Goal: Task Accomplishment & Management: Use online tool/utility

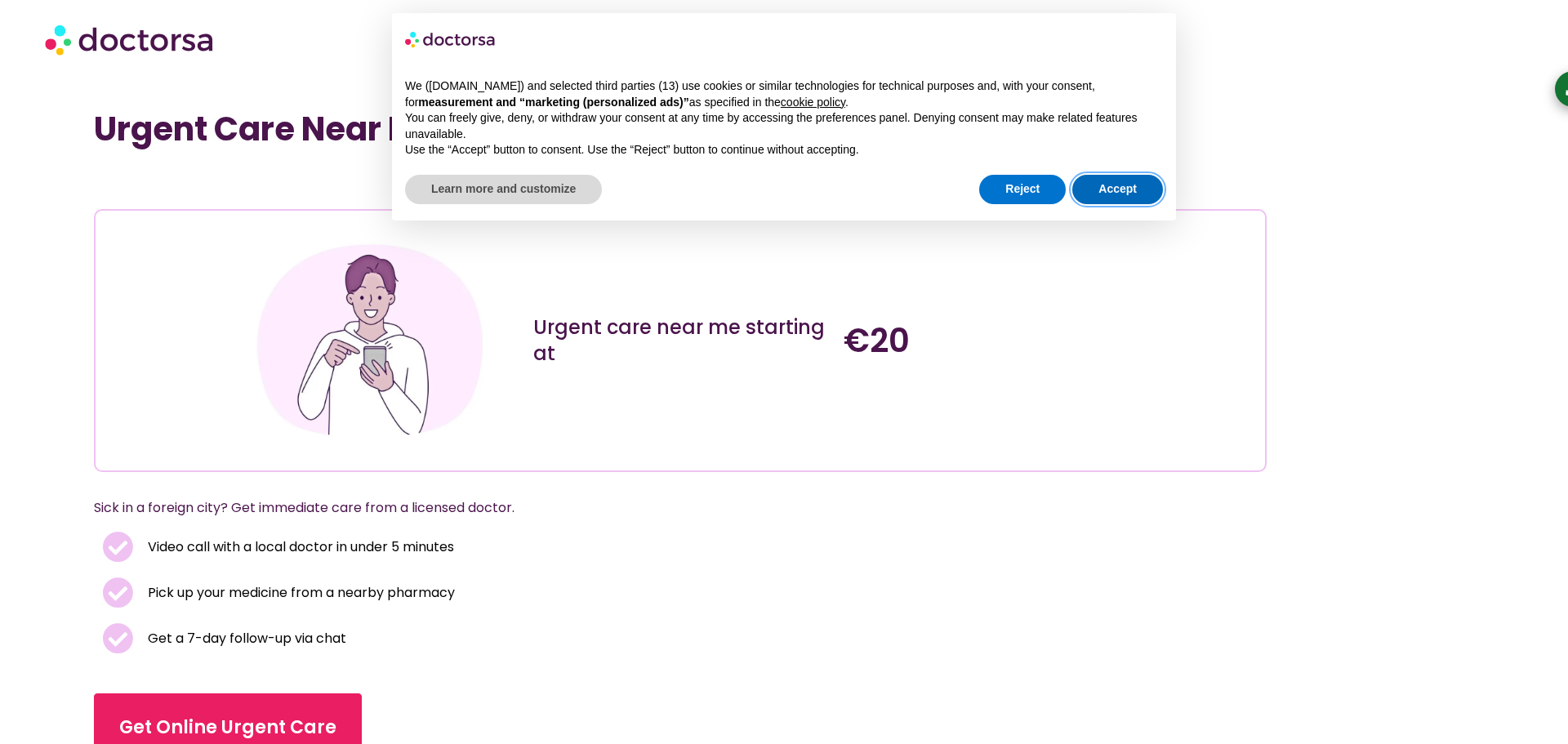
click at [1122, 188] on button "Accept" at bounding box center [1118, 189] width 91 height 29
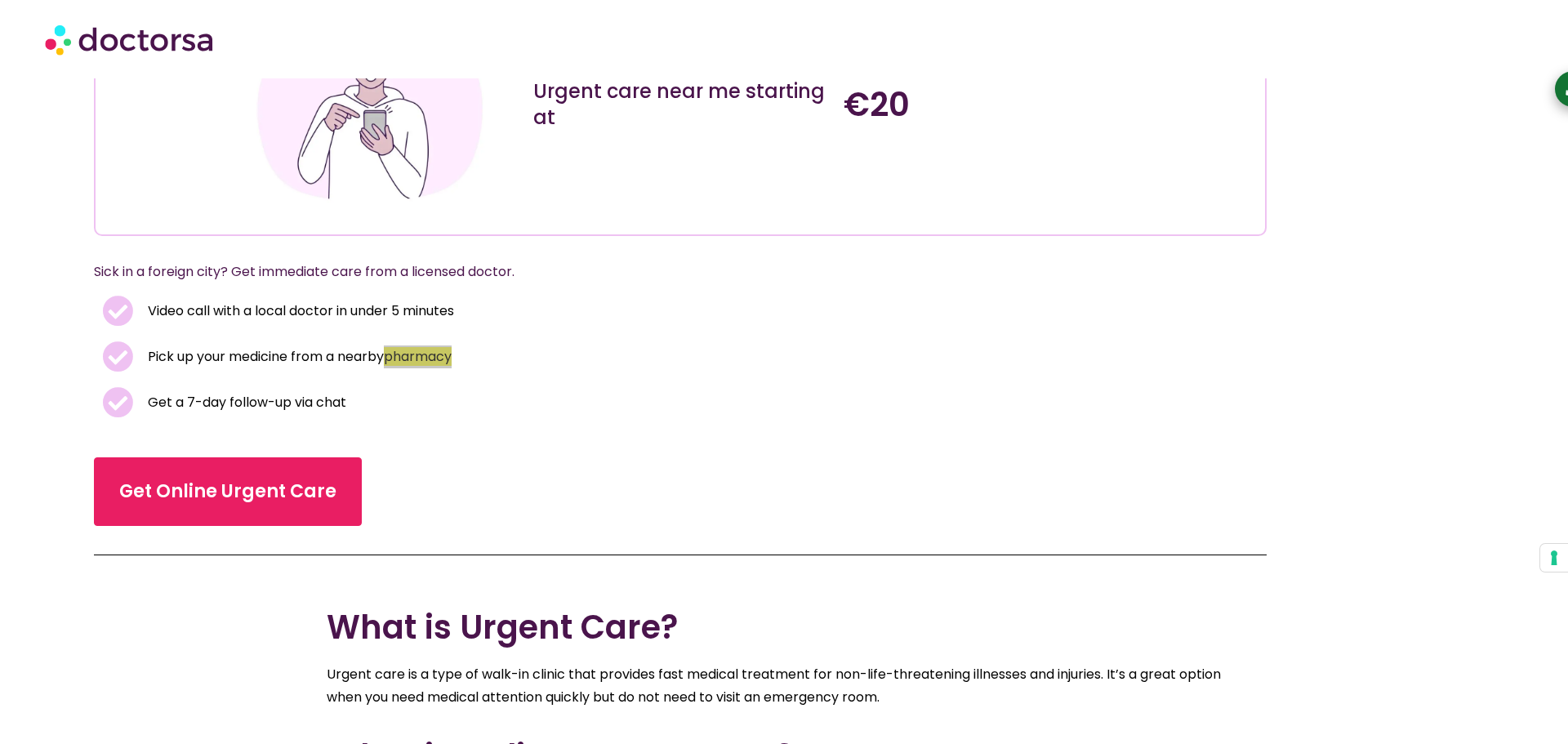
scroll to position [220, 0]
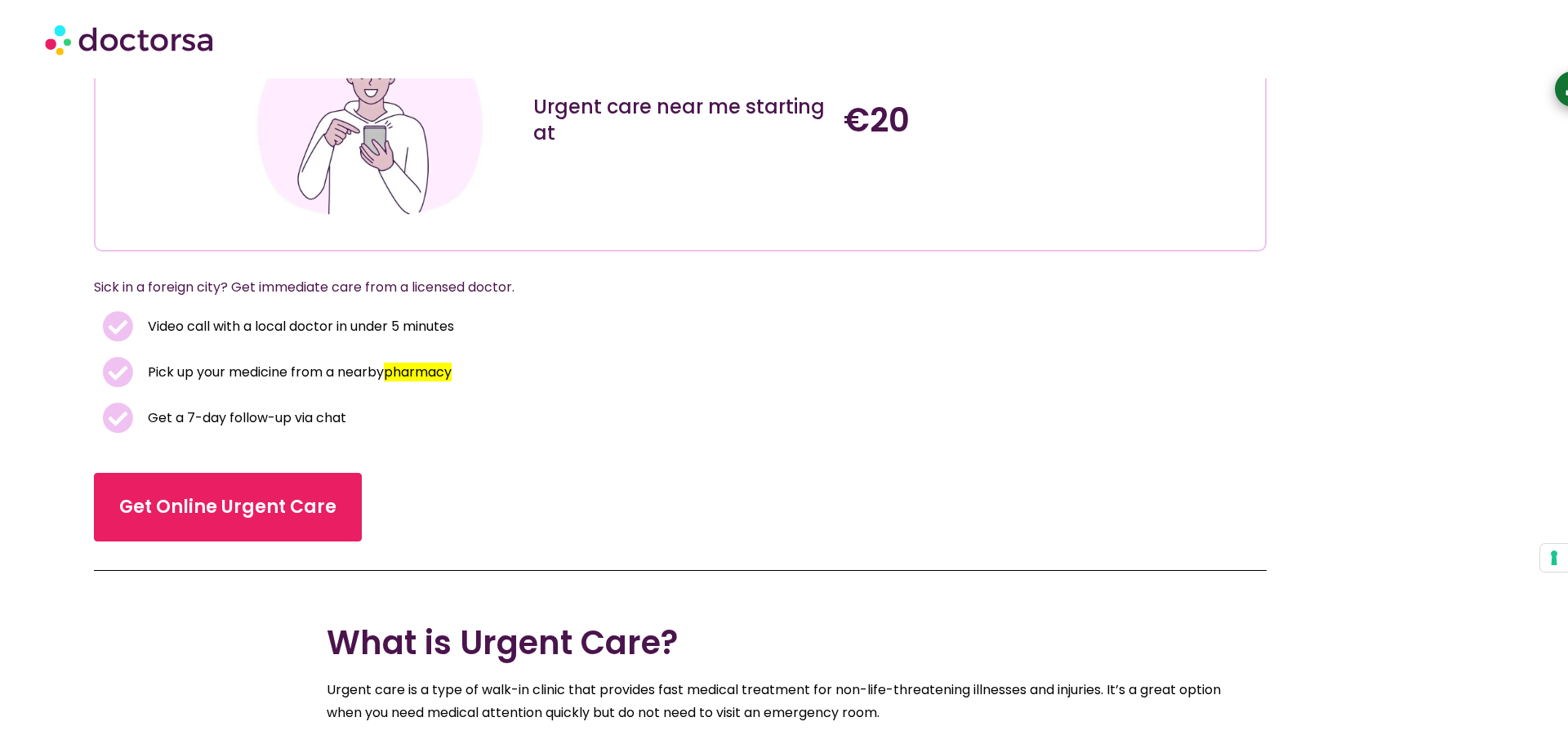
drag, startPoint x: 610, startPoint y: 416, endPoint x: 634, endPoint y: 471, distance: 60.0
click at [611, 416] on li "Get a 7-day follow-up via chat" at bounding box center [681, 418] width 1157 height 31
click at [718, 482] on div "Get Online Urgent Care" at bounding box center [680, 507] width 1173 height 69
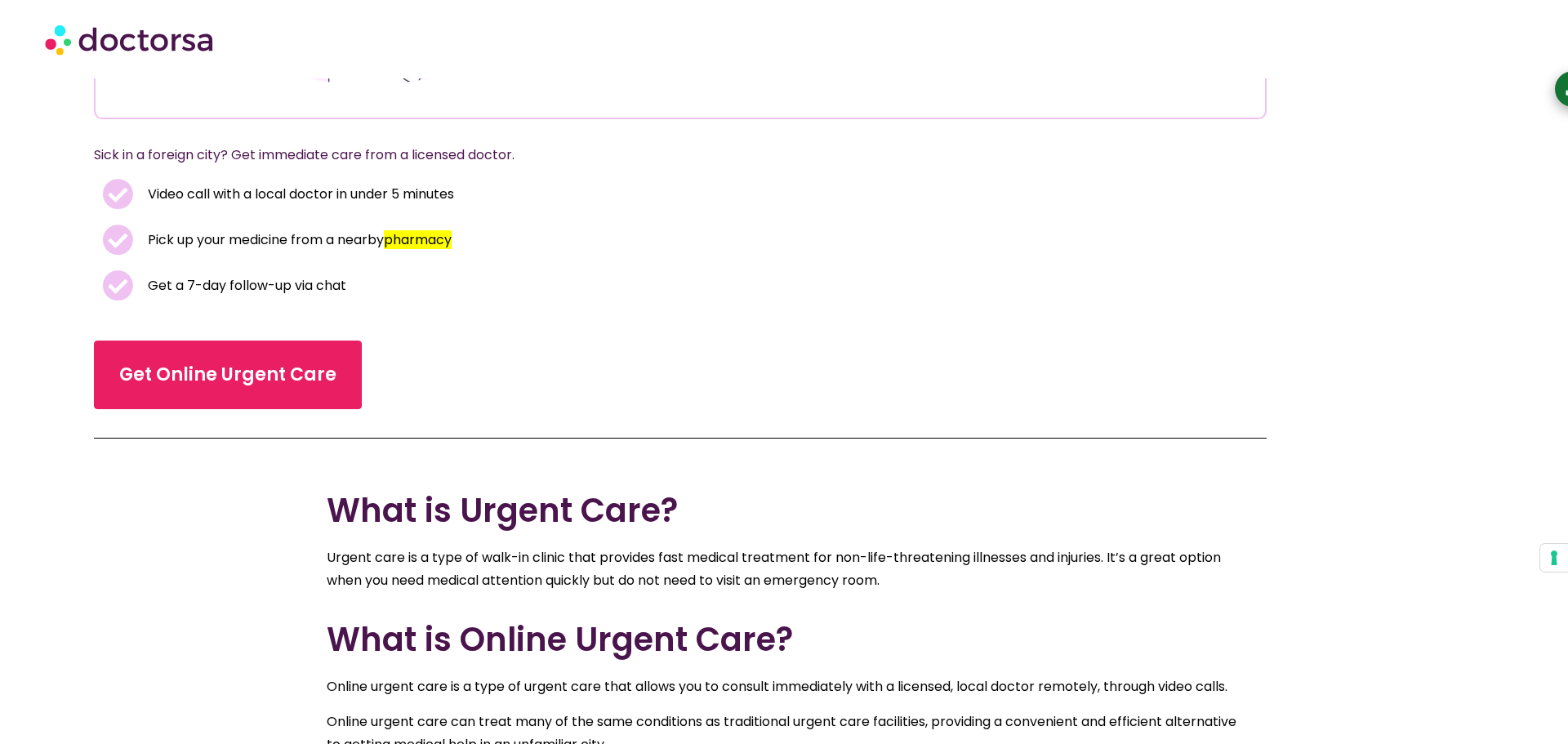
scroll to position [59, 0]
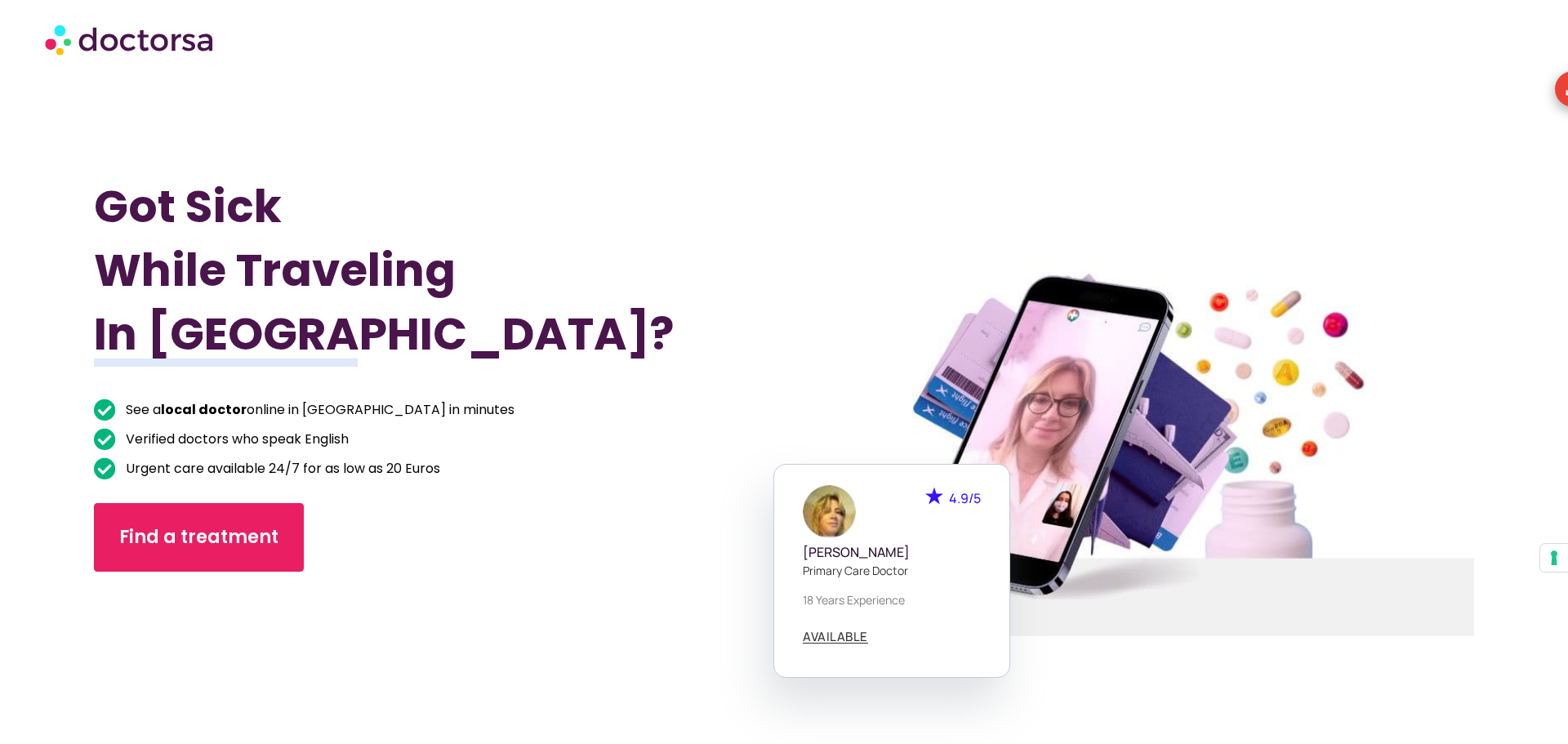
click at [944, 348] on div at bounding box center [1129, 450] width 742 height 799
click at [702, 363] on div "Got Sick While Traveling In [GEOGRAPHIC_DATA]? See a local doctor online in [GE…" at bounding box center [438, 450] width 690 height 744
